Goal: Feedback & Contribution: Submit feedback/report problem

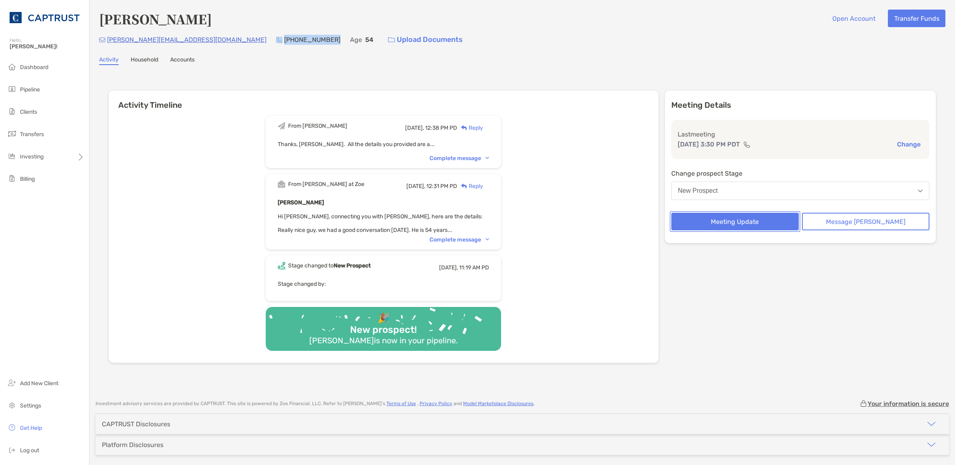
click at [754, 221] on button "Meeting Update" at bounding box center [734, 222] width 127 height 18
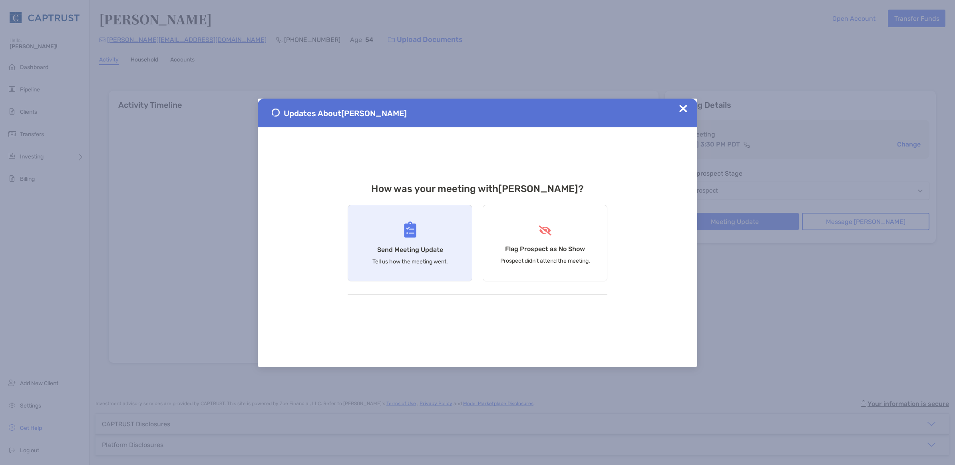
click at [423, 259] on p "Tell us how the meeting went." at bounding box center [410, 262] width 76 height 7
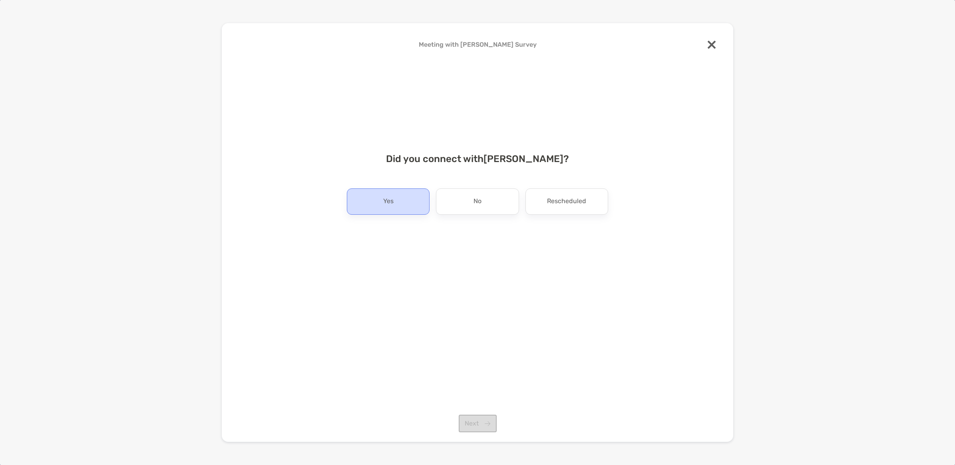
click at [400, 205] on div "Yes" at bounding box center [388, 202] width 83 height 26
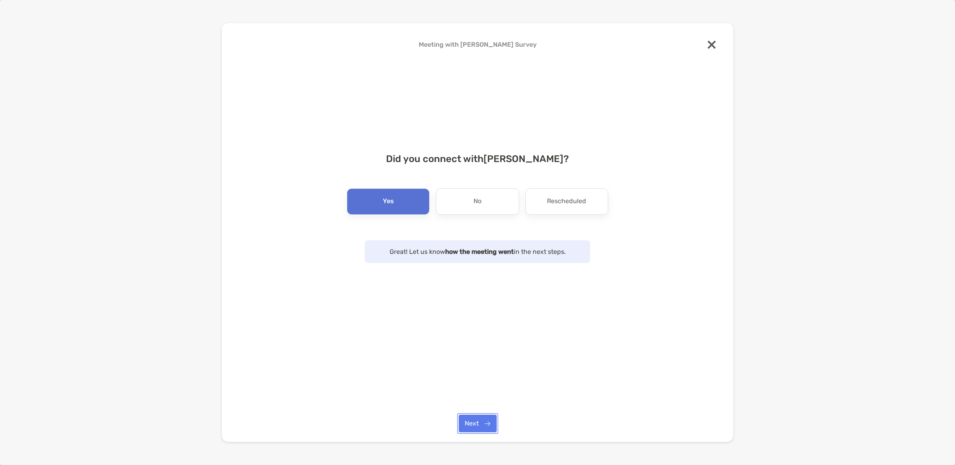
click at [468, 422] on button "Next" at bounding box center [478, 424] width 38 height 18
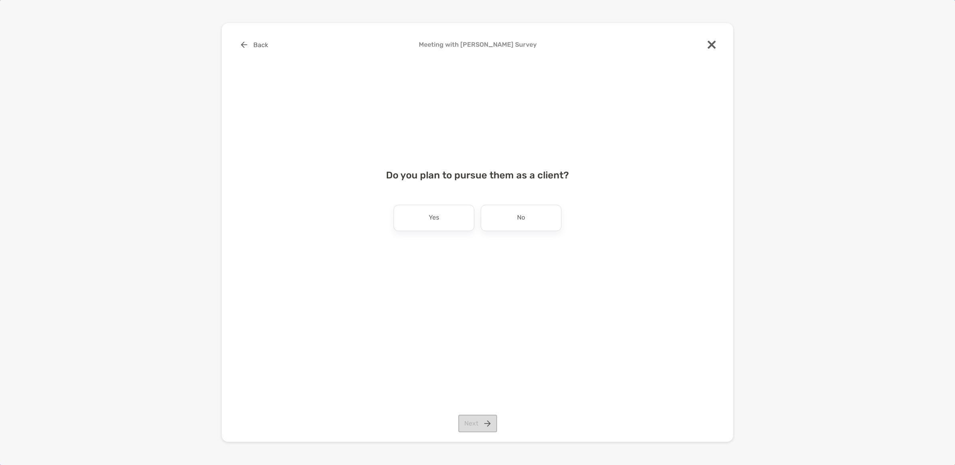
drag, startPoint x: 424, startPoint y: 224, endPoint x: 430, endPoint y: 224, distance: 6.0
click at [424, 226] on div "Yes" at bounding box center [434, 218] width 81 height 26
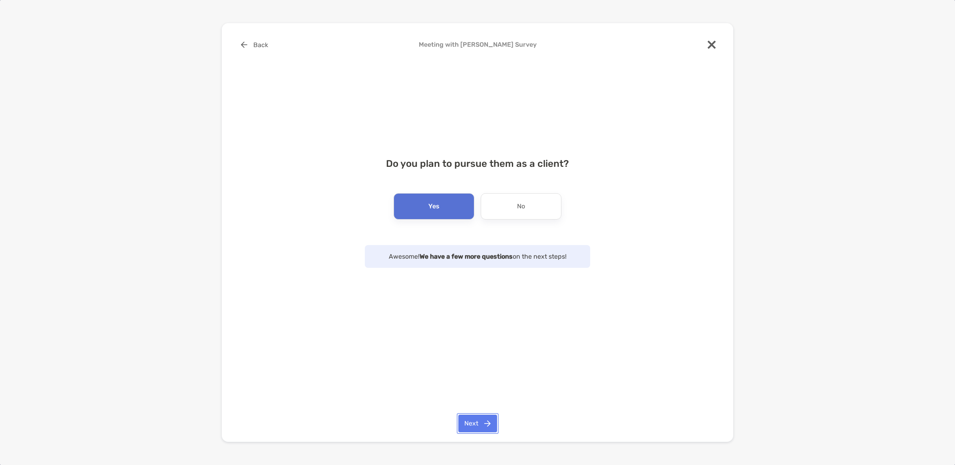
click at [462, 424] on button "Next" at bounding box center [477, 424] width 39 height 18
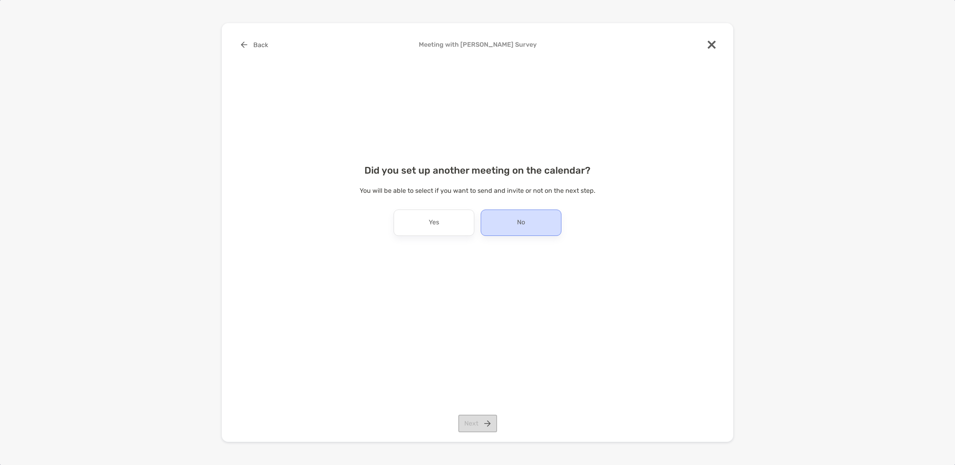
click at [513, 228] on div "No" at bounding box center [521, 223] width 81 height 26
drag, startPoint x: 473, startPoint y: 421, endPoint x: 482, endPoint y: 352, distance: 69.0
click at [473, 419] on button "Next" at bounding box center [477, 424] width 39 height 18
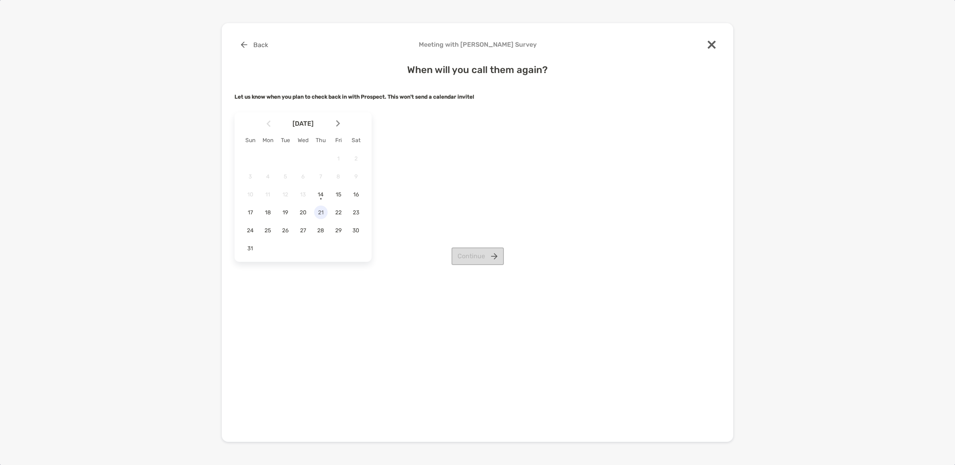
click at [320, 218] on div "21" at bounding box center [321, 213] width 14 height 14
click at [462, 258] on button "Continue" at bounding box center [477, 257] width 52 height 18
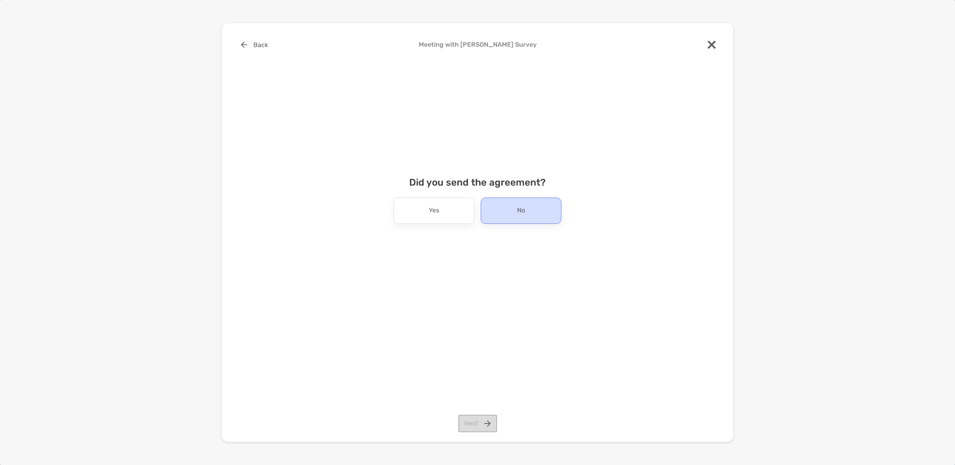
click at [512, 217] on div "No" at bounding box center [521, 211] width 81 height 26
click at [476, 428] on button "Next" at bounding box center [477, 424] width 39 height 18
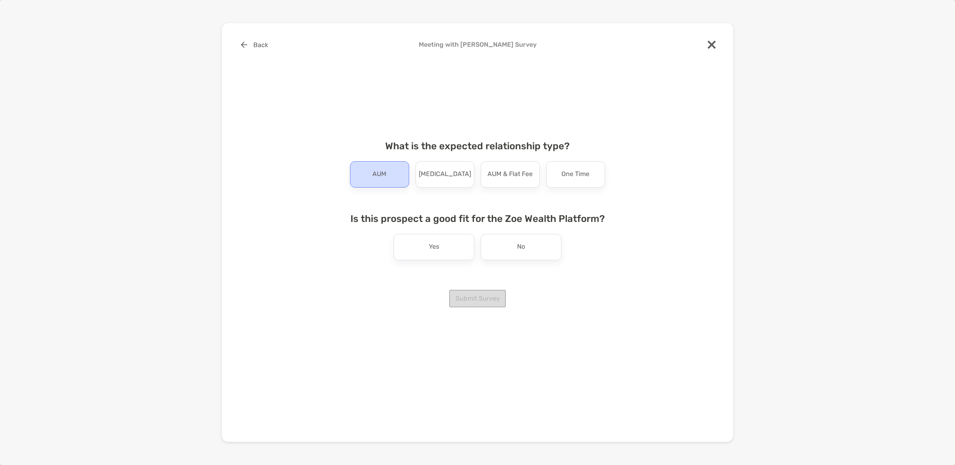
click at [378, 180] on p "AUM" at bounding box center [379, 174] width 14 height 13
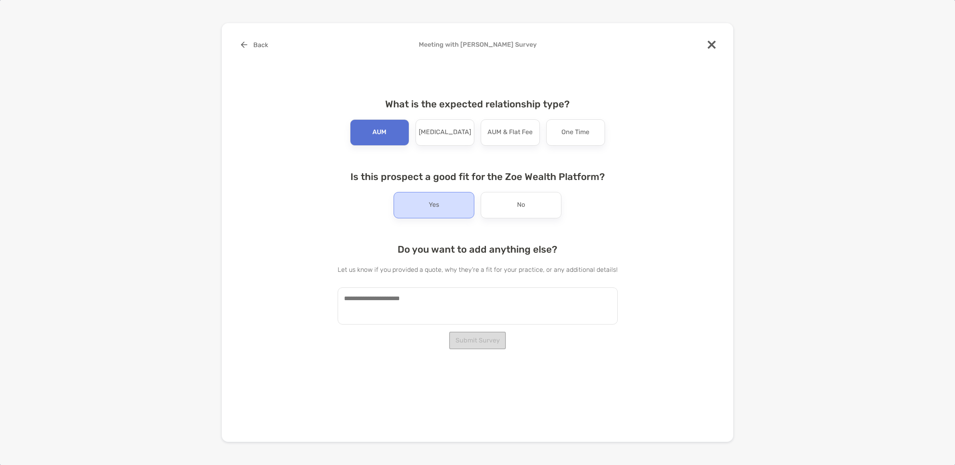
click at [457, 206] on div "Yes" at bounding box center [434, 205] width 81 height 26
click at [436, 299] on textarea at bounding box center [478, 306] width 280 height 37
drag, startPoint x: 457, startPoint y: 300, endPoint x: 660, endPoint y: 200, distance: 226.0
click at [660, 200] on div "Back Meeting with [PERSON_NAME] Survey What is the expected relationship type? …" at bounding box center [478, 199] width 486 height 326
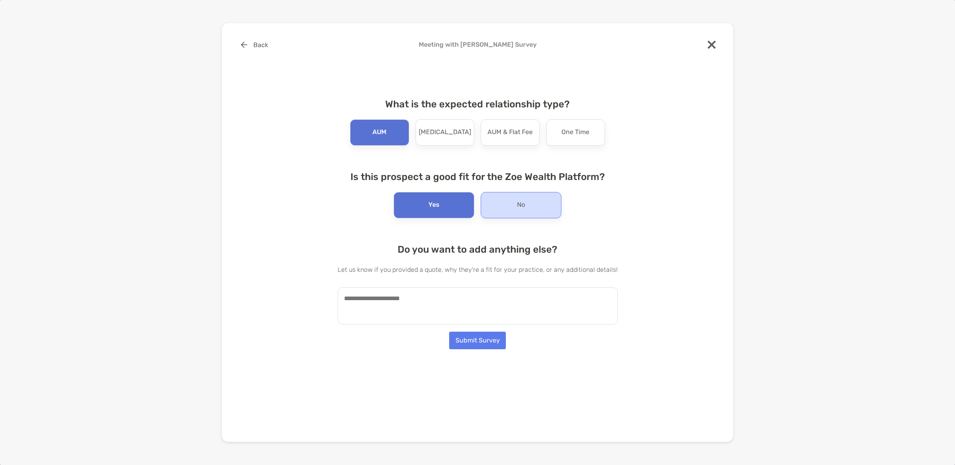
click at [524, 212] on p "No" at bounding box center [521, 205] width 8 height 13
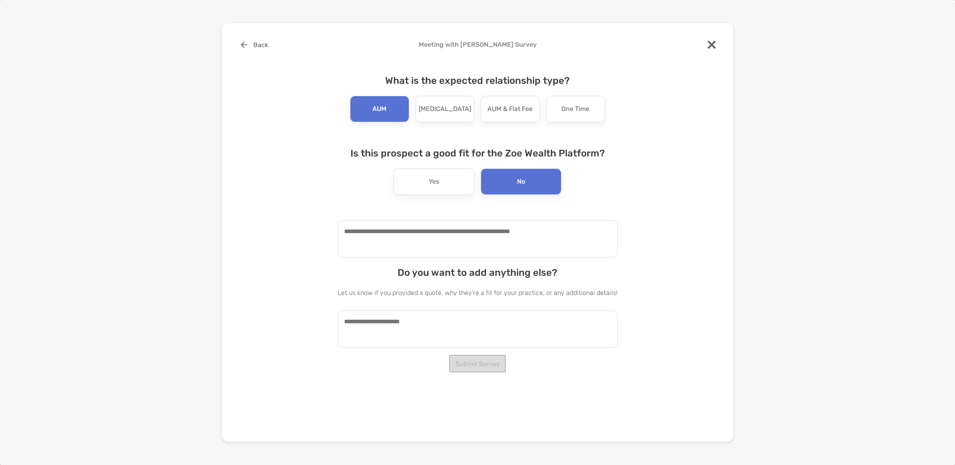
click at [440, 233] on textarea at bounding box center [478, 239] width 280 height 37
type textarea "**********"
click at [431, 333] on textarea at bounding box center [478, 329] width 280 height 37
type textarea "*"
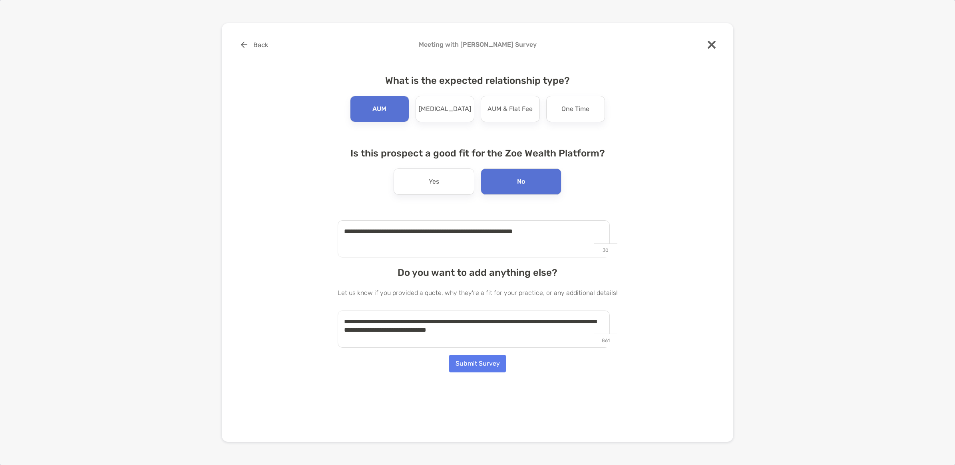
type textarea "**********"
click at [474, 365] on button "Submit Survey" at bounding box center [477, 364] width 57 height 18
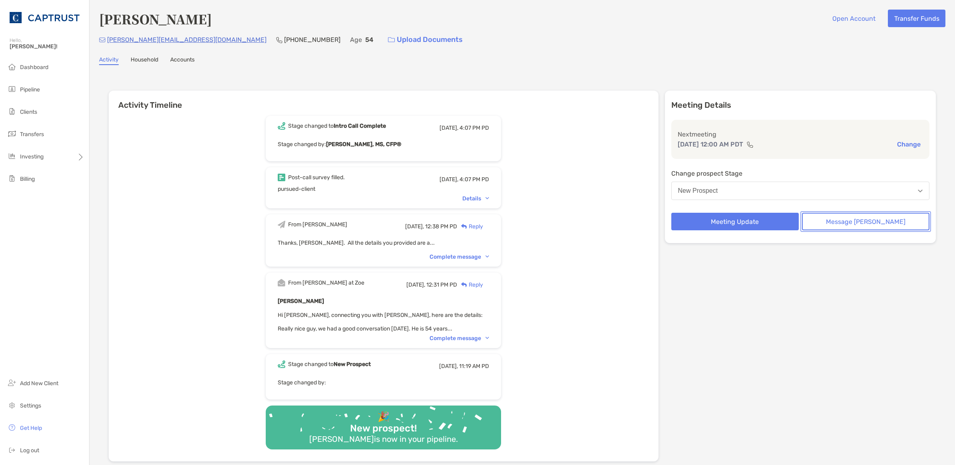
drag, startPoint x: 859, startPoint y: 221, endPoint x: 822, endPoint y: 217, distance: 37.8
click at [859, 221] on button "Message [PERSON_NAME]" at bounding box center [865, 222] width 127 height 18
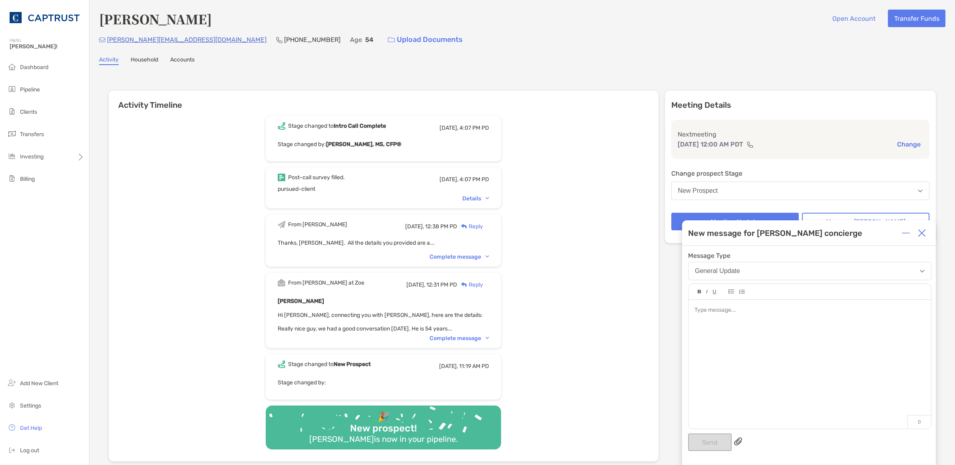
click at [735, 340] on div at bounding box center [809, 360] width 243 height 121
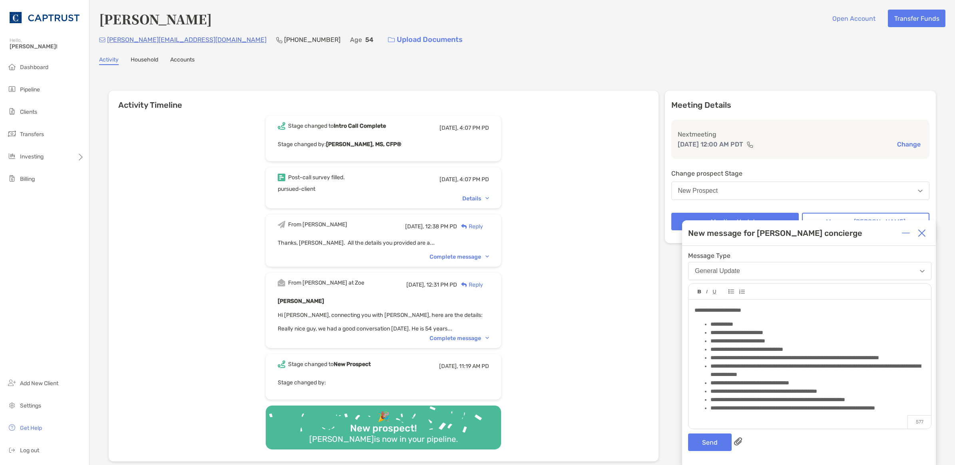
scroll to position [10, 0]
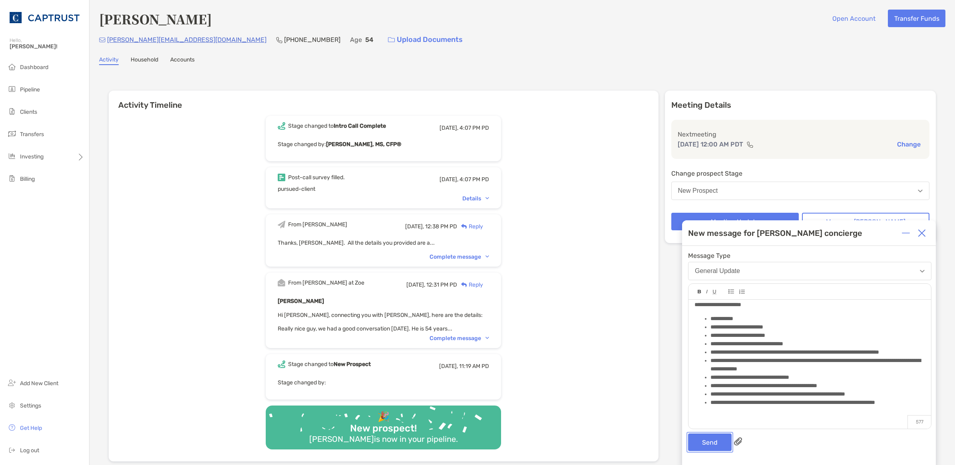
click at [712, 436] on button "Send" at bounding box center [710, 443] width 44 height 18
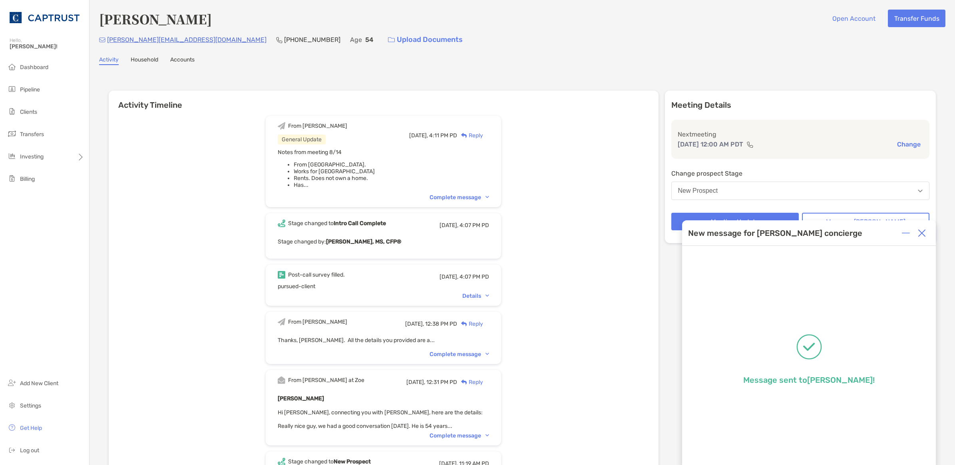
click at [548, 21] on div "[PERSON_NAME] Open Account Transfer Funds" at bounding box center [522, 19] width 846 height 18
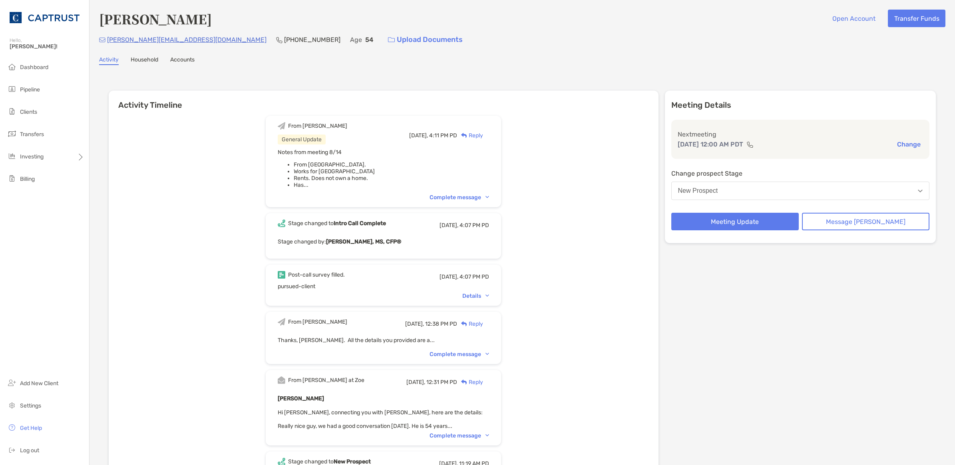
click at [586, 347] on div "From [PERSON_NAME] General Update [DATE], 4:11 PM PD Reply Notes from meeting 8…" at bounding box center [384, 334] width 550 height 449
